Goal: Browse casually

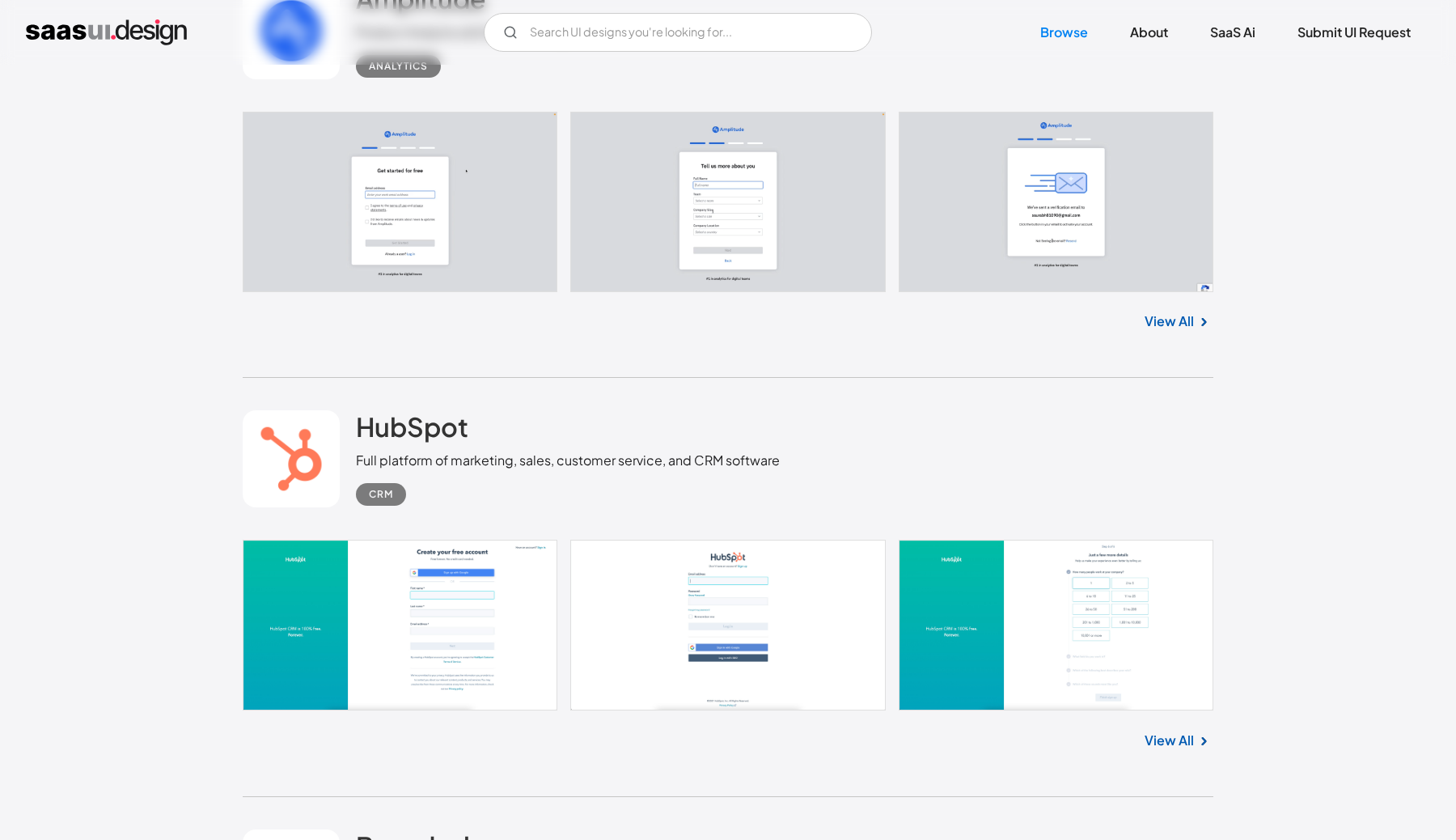
scroll to position [7135, 0]
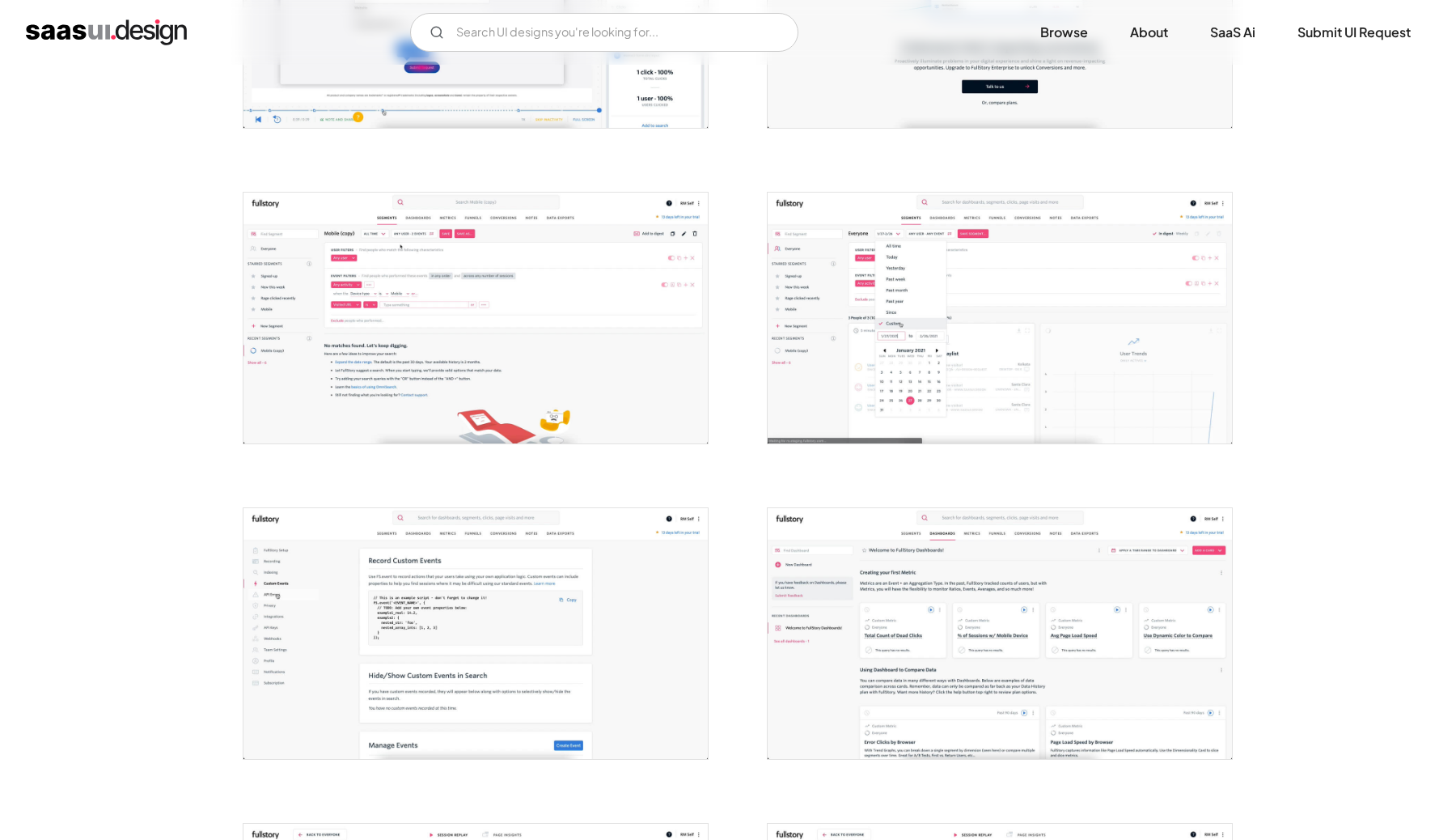
scroll to position [493, 0]
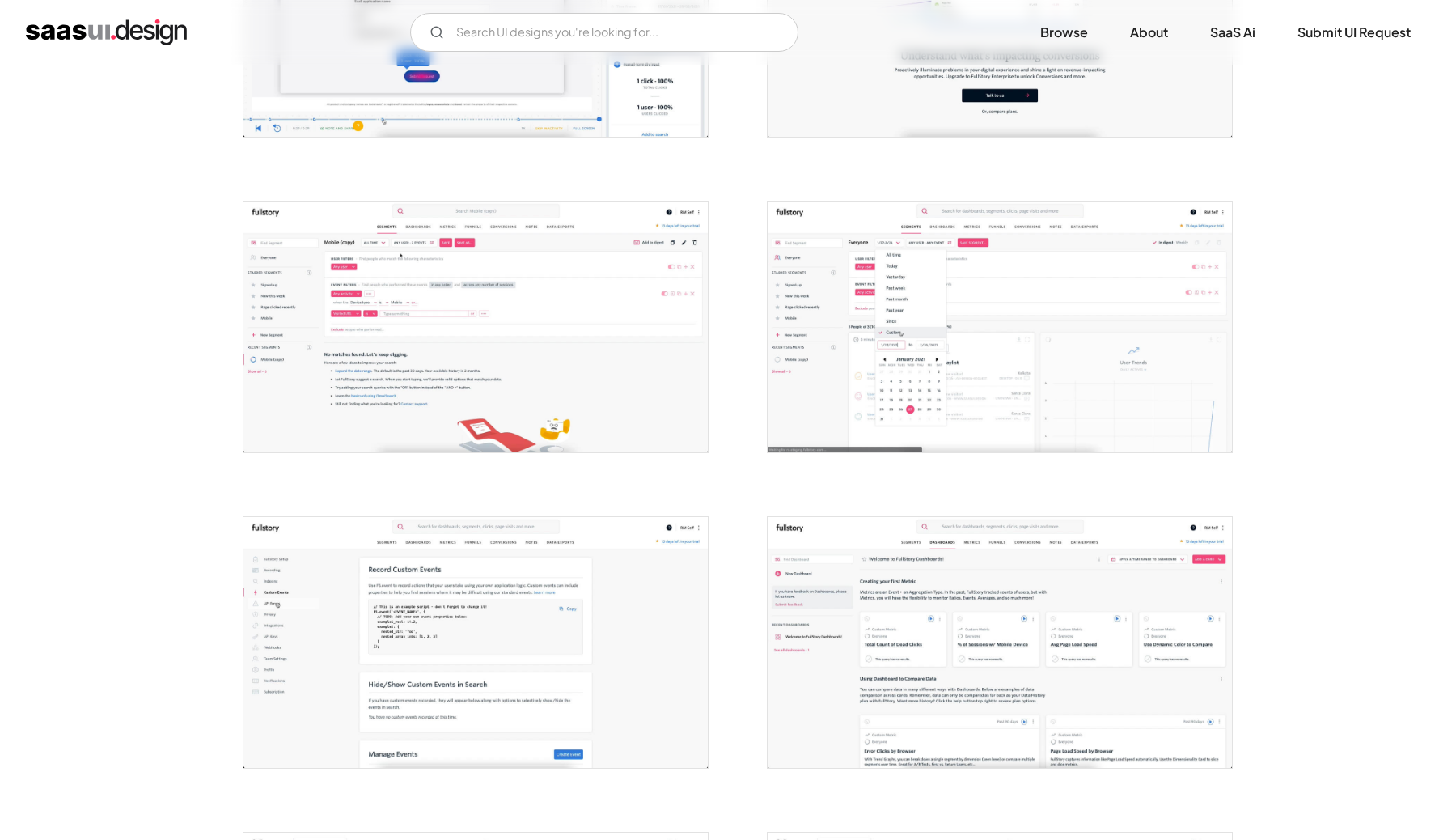
click at [1056, 299] on img at bounding box center [999, 327] width 464 height 251
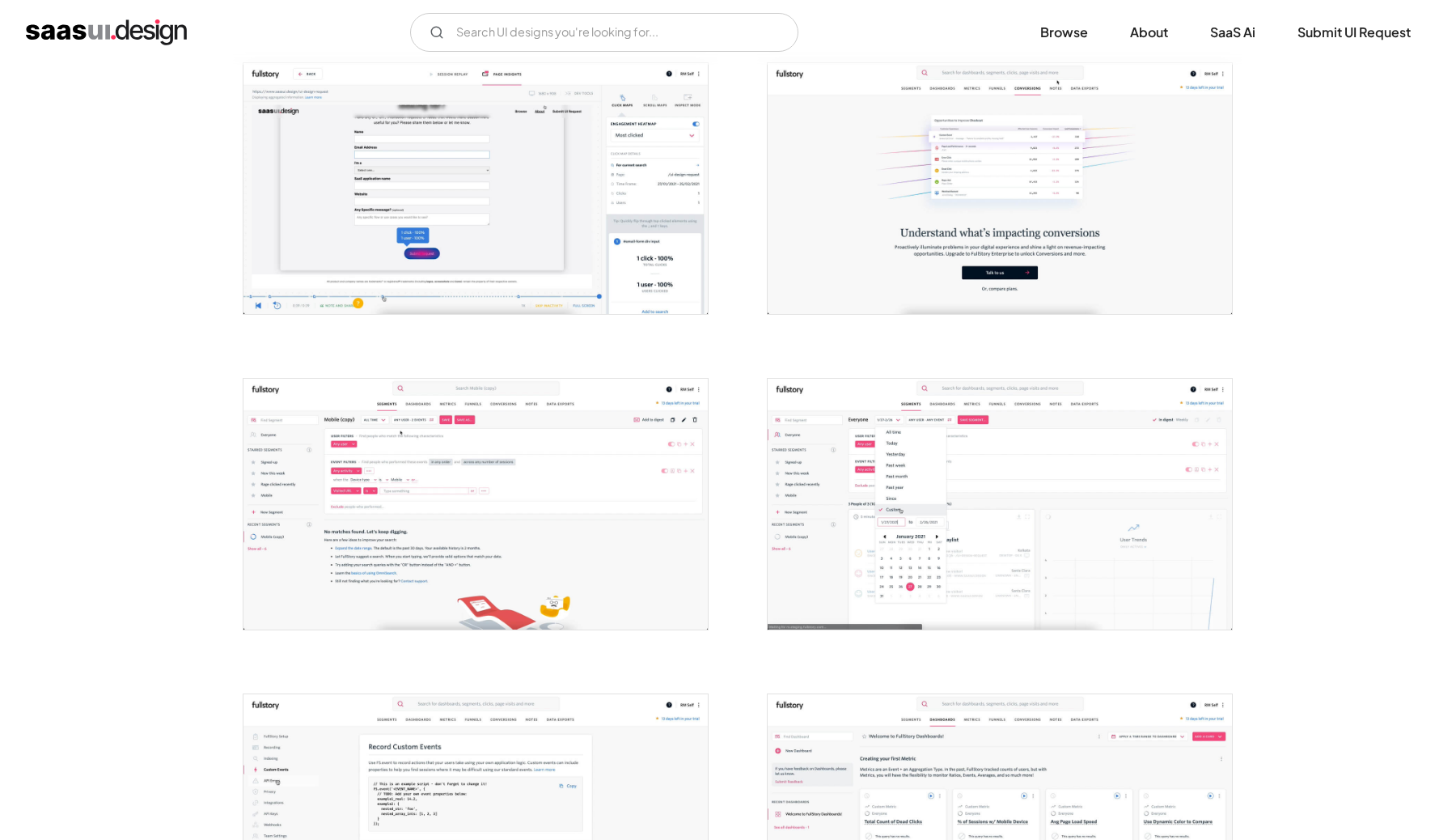
scroll to position [378, 0]
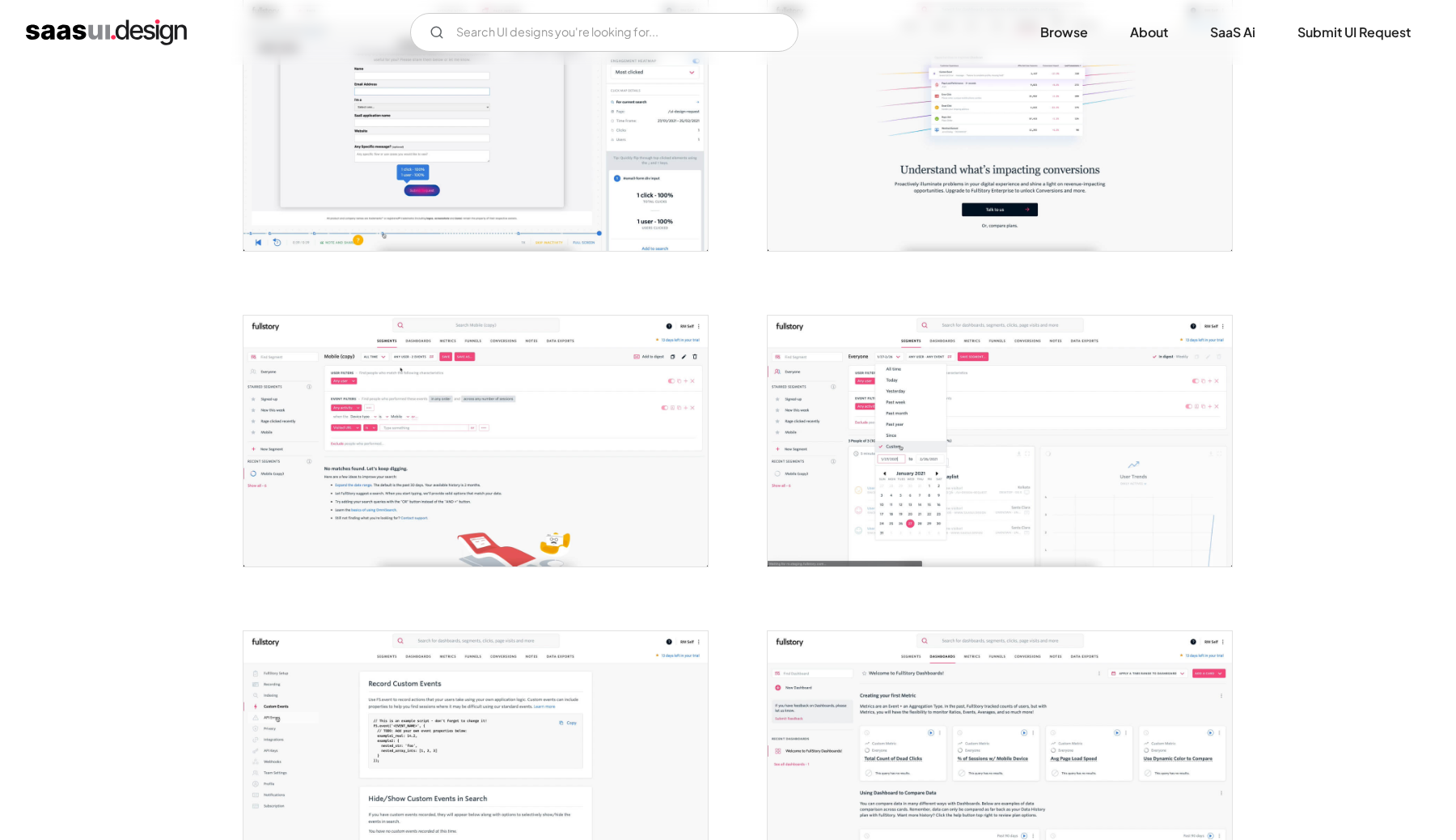
click at [1056, 434] on img at bounding box center [999, 441] width 464 height 251
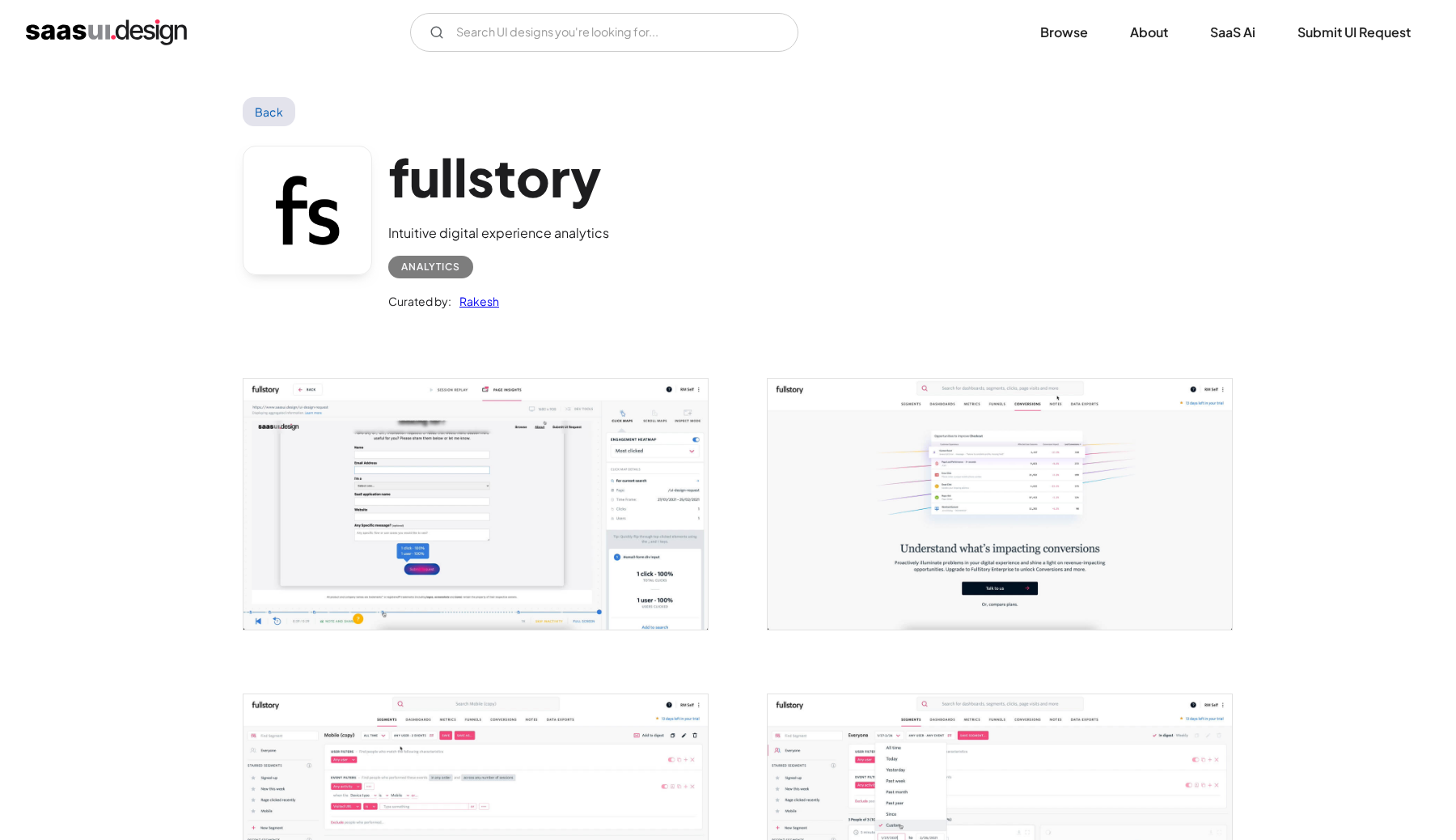
click at [1056, 460] on img at bounding box center [999, 504] width 464 height 251
click at [938, 461] on img at bounding box center [999, 504] width 464 height 251
click at [532, 493] on img at bounding box center [475, 504] width 464 height 251
click at [810, 417] on img "open lightbox" at bounding box center [999, 504] width 464 height 251
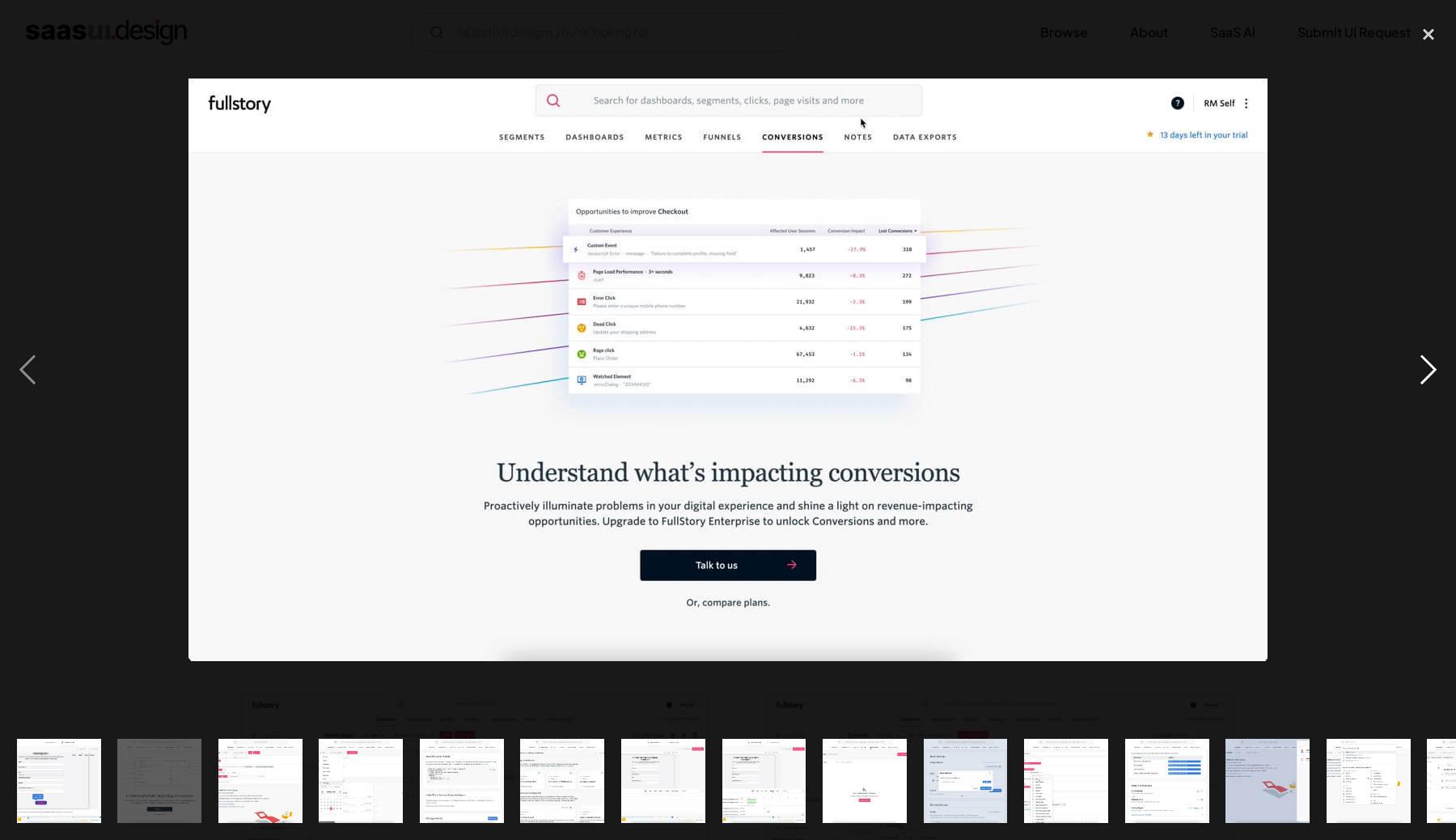
click at [1420, 366] on div "next image" at bounding box center [1429, 370] width 55 height 706
